Goal: Information Seeking & Learning: Learn about a topic

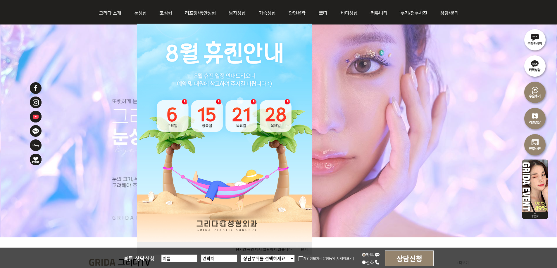
scroll to position [117, 0]
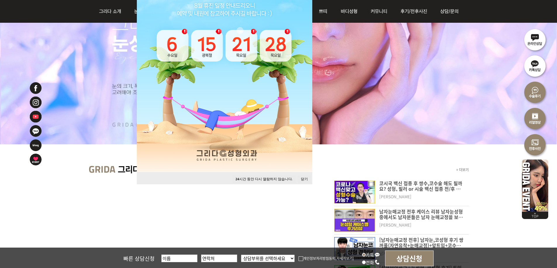
click at [301, 177] on button "닫기" at bounding box center [304, 180] width 13 height 8
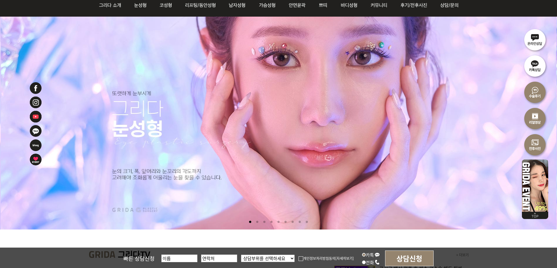
scroll to position [0, 0]
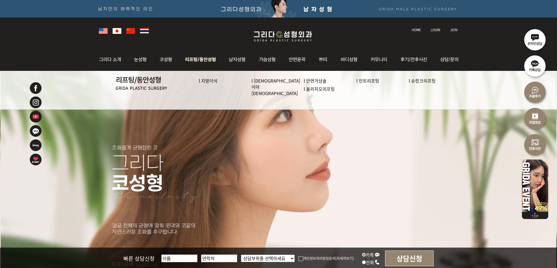
click at [190, 57] on img at bounding box center [200, 59] width 44 height 23
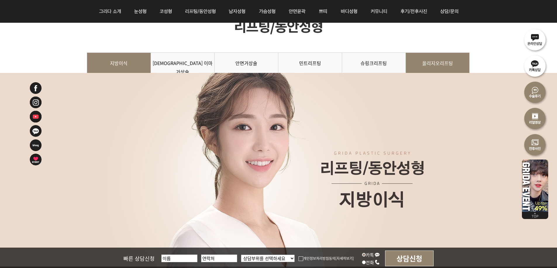
scroll to position [13, 0]
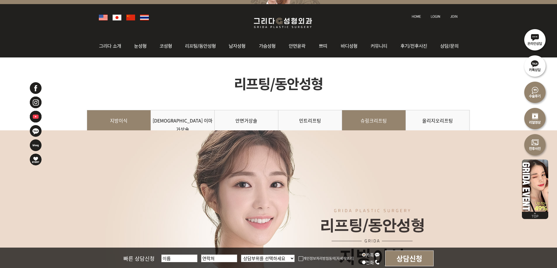
click at [389, 121] on link "슈링크리프팅" at bounding box center [374, 123] width 64 height 27
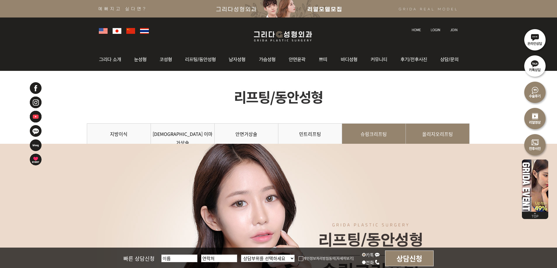
click at [436, 138] on link "올리지오리프팅" at bounding box center [437, 137] width 64 height 27
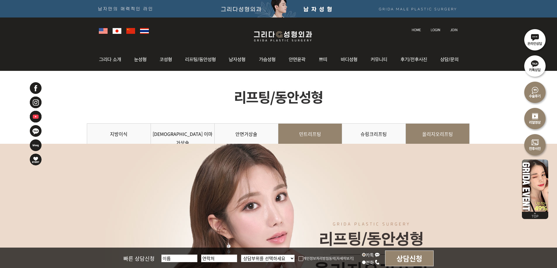
click at [295, 129] on link "민트리프팅" at bounding box center [310, 137] width 64 height 27
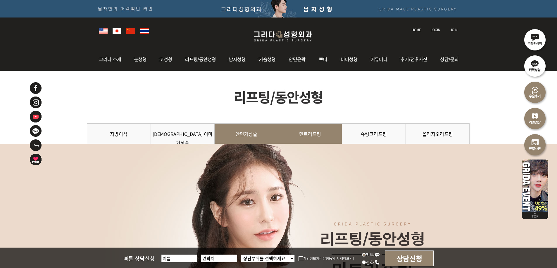
click at [259, 130] on link "안면거상술" at bounding box center [246, 137] width 64 height 27
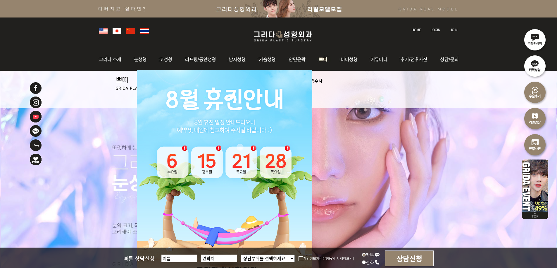
click at [326, 56] on img at bounding box center [323, 59] width 22 height 23
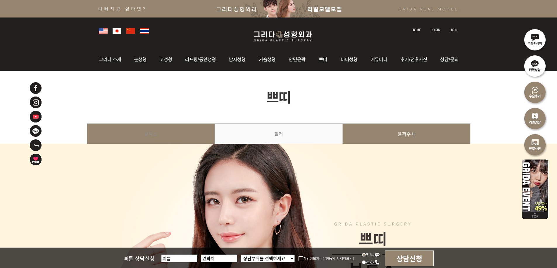
click at [393, 131] on link "윤곽주사" at bounding box center [406, 137] width 128 height 27
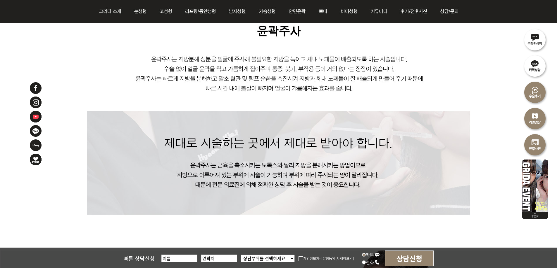
scroll to position [263, 0]
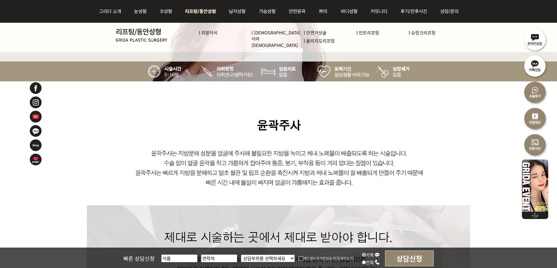
click at [187, 13] on img at bounding box center [200, 11] width 44 height 23
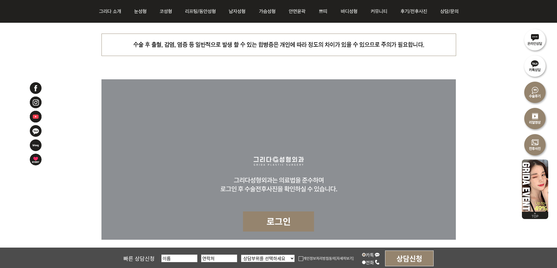
scroll to position [2926, 0]
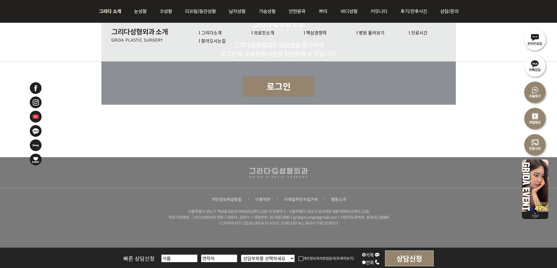
click at [372, 33] on link "l 병원 둘러보기" at bounding box center [370, 33] width 28 height 6
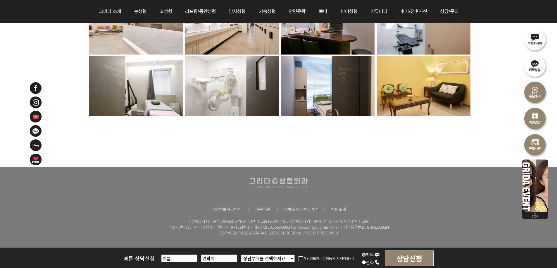
scroll to position [499, 0]
